Goal: Information Seeking & Learning: Find specific fact

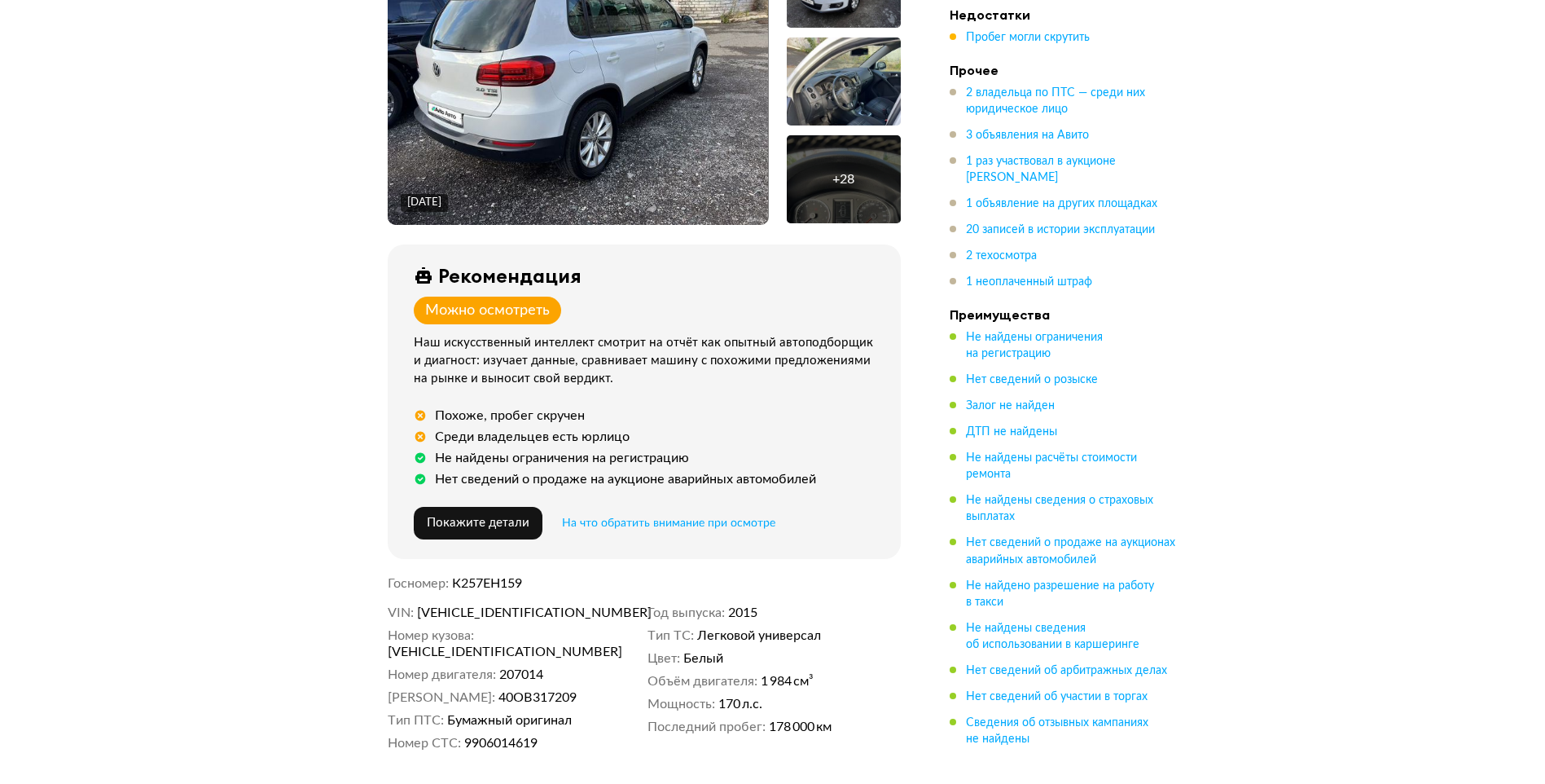
scroll to position [488, 0]
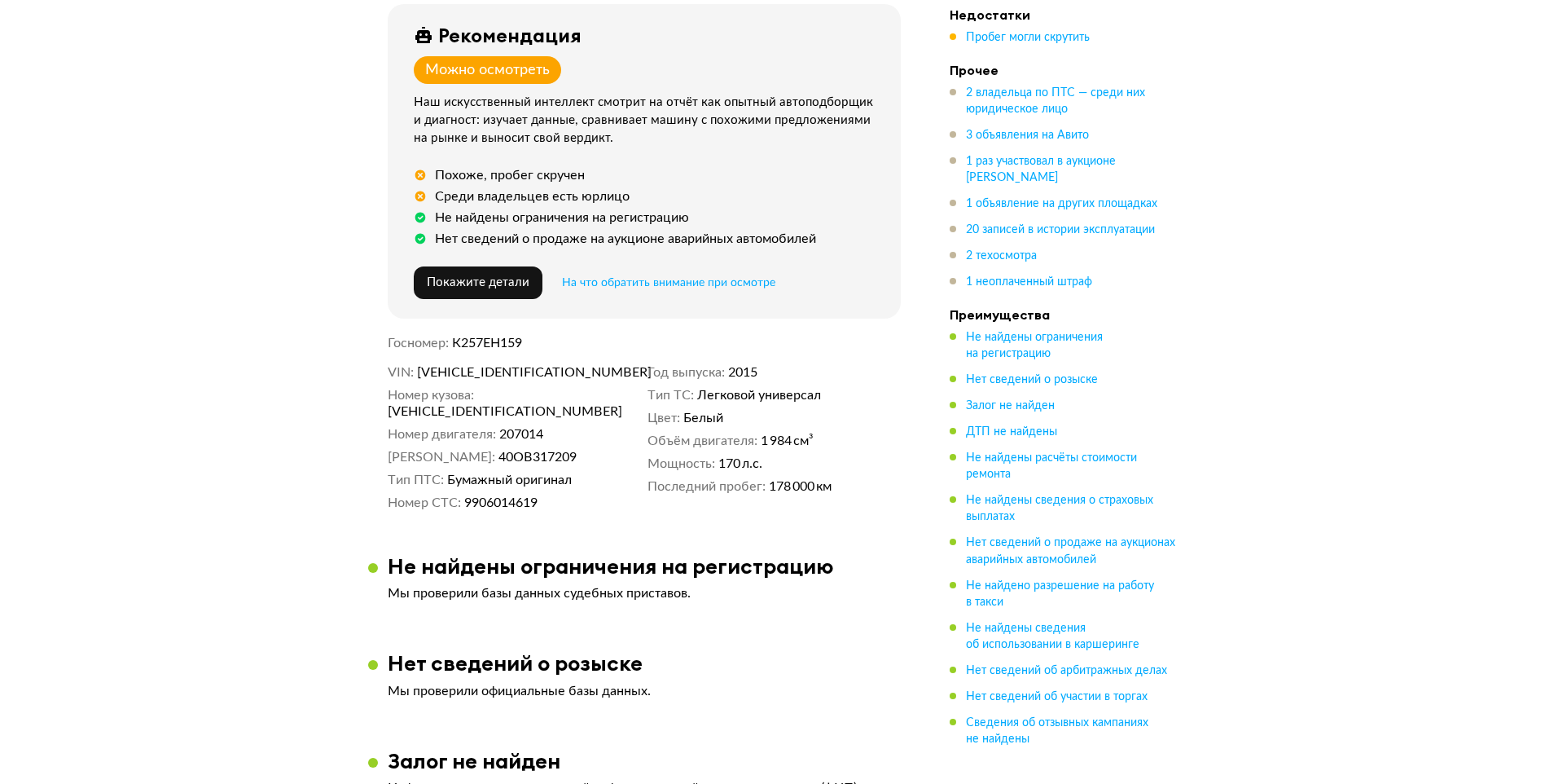
click at [473, 378] on span "XW8ZZZ5NZGG101564" at bounding box center [511, 372] width 188 height 16
copy span "XW8ZZZ5NZGG101564"
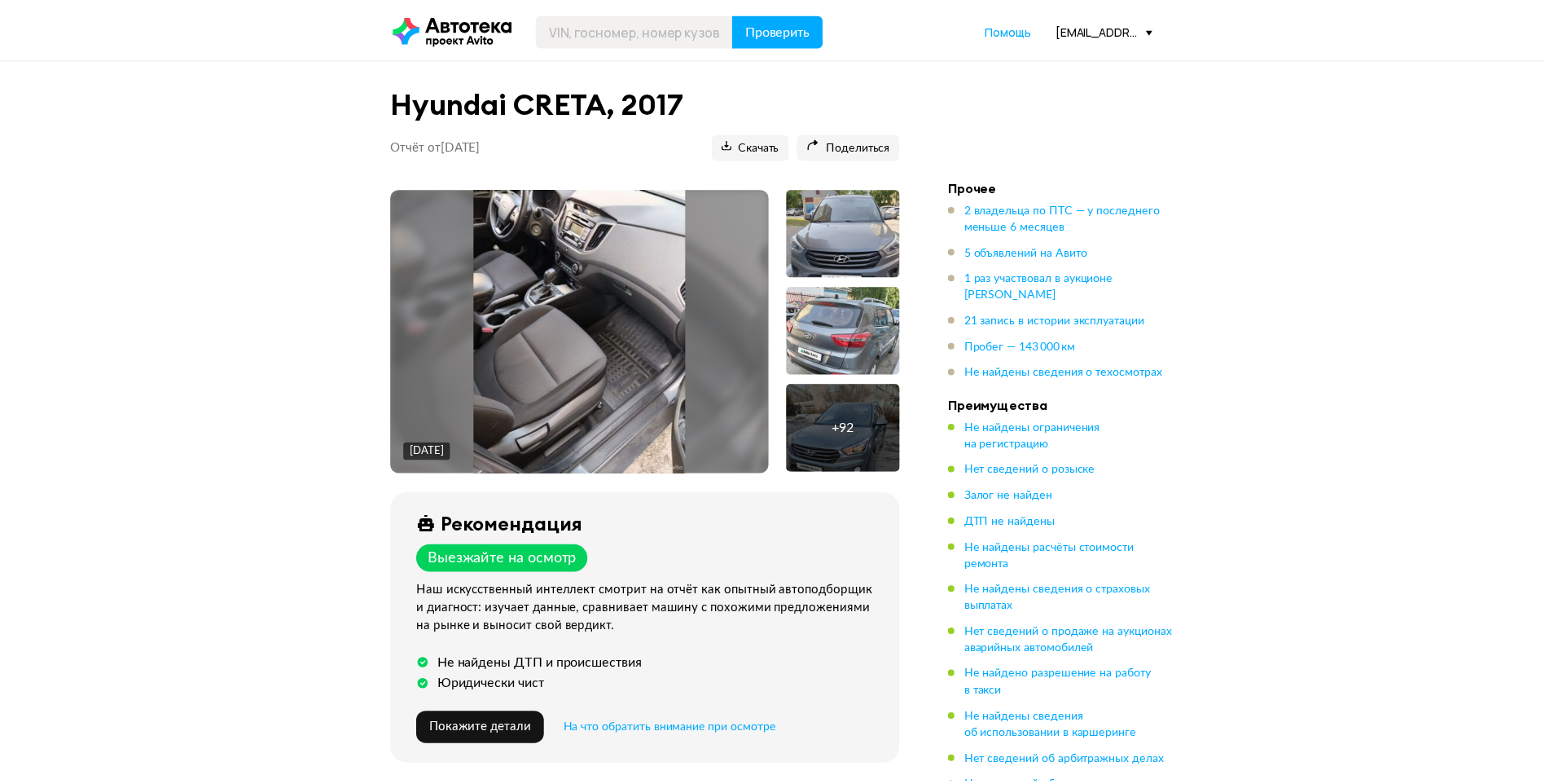
scroll to position [407, 0]
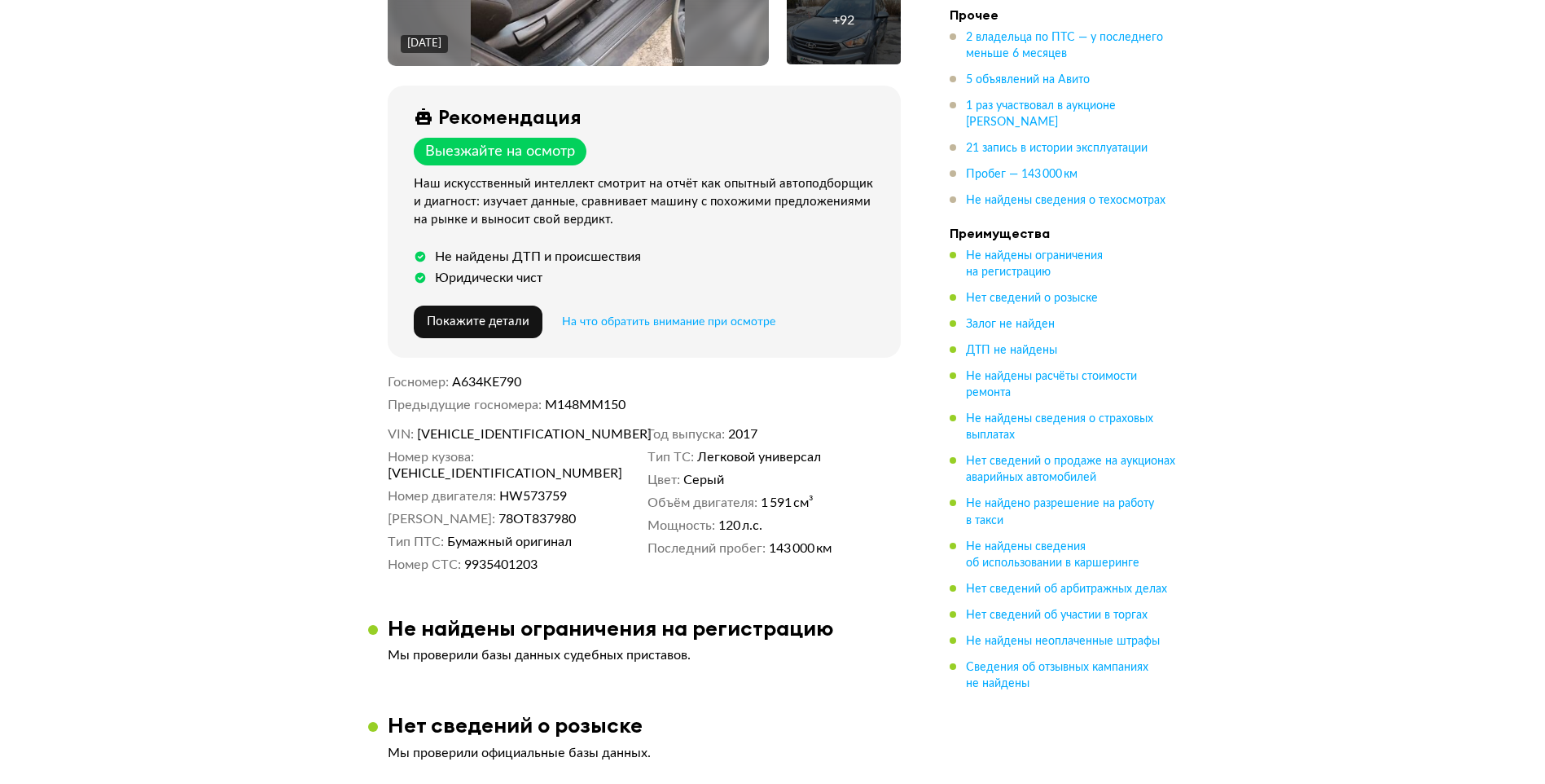
click at [459, 426] on span "[VEHICLE_IDENTIFICATION_NUMBER]" at bounding box center [511, 434] width 188 height 16
copy span "[VEHICLE_IDENTIFICATION_NUMBER]"
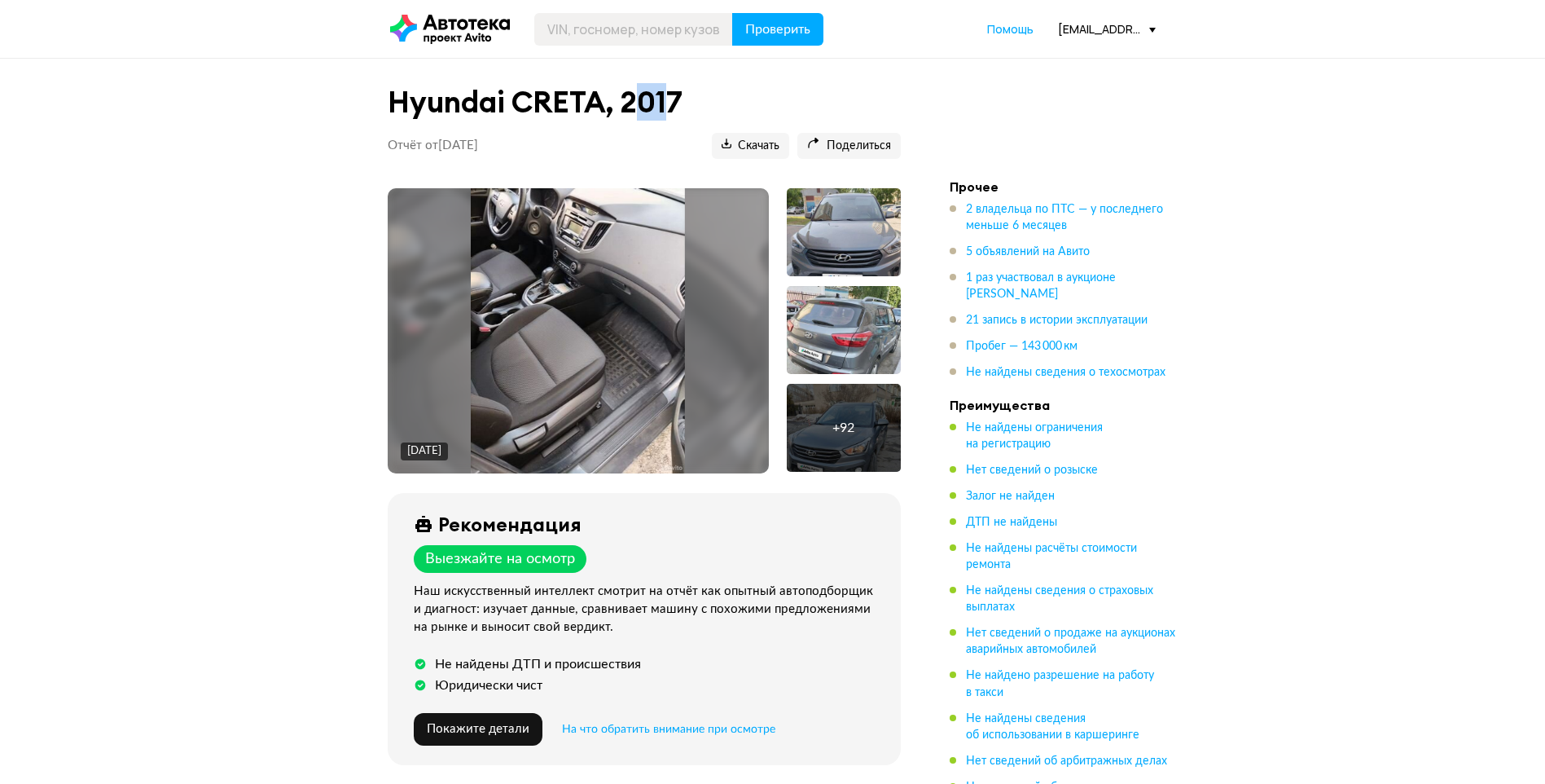
drag, startPoint x: 673, startPoint y: 99, endPoint x: 642, endPoint y: 93, distance: 31.6
click at [642, 93] on h1 "Hyundai CRETA, 2017" at bounding box center [644, 103] width 513 height 35
